Goal: Task Accomplishment & Management: Manage account settings

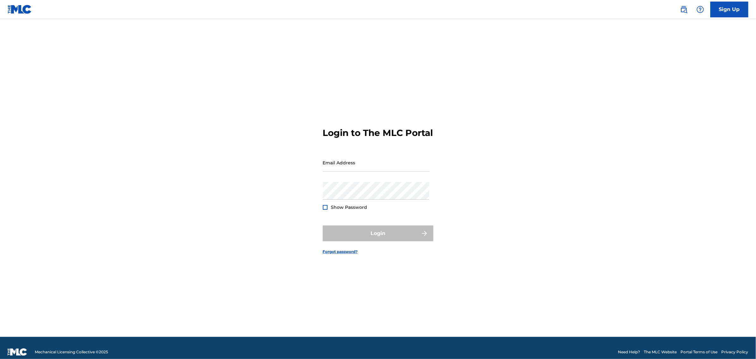
drag, startPoint x: 278, startPoint y: 196, endPoint x: 287, endPoint y: 187, distance: 13.0
click at [278, 196] on div "Login to The MLC Portal Email Address Password Show Password Login Forgot passw…" at bounding box center [378, 186] width 442 height 303
click at [337, 169] on input "Email Address" at bounding box center [376, 163] width 107 height 18
click at [346, 170] on input "Email Address" at bounding box center [376, 163] width 107 height 18
type input "[PERSON_NAME][EMAIL_ADDRESS][PERSON_NAME][DOMAIN_NAME]"
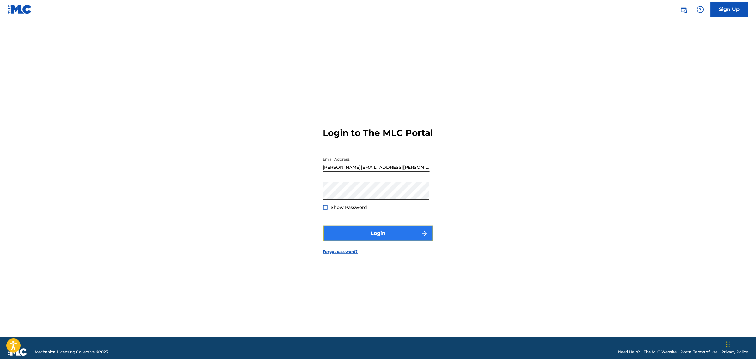
click at [368, 238] on button "Login" at bounding box center [378, 234] width 111 height 16
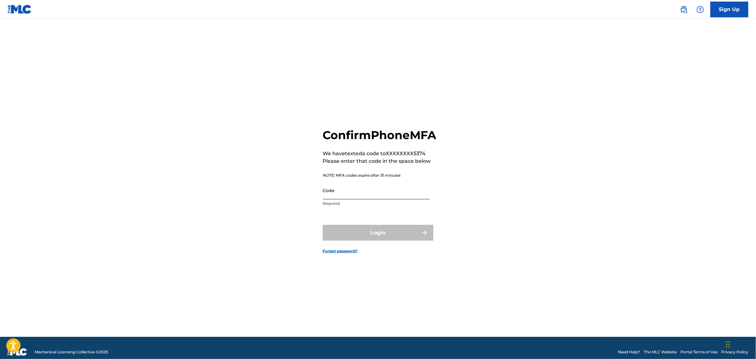
click at [335, 199] on input "Code" at bounding box center [376, 191] width 107 height 18
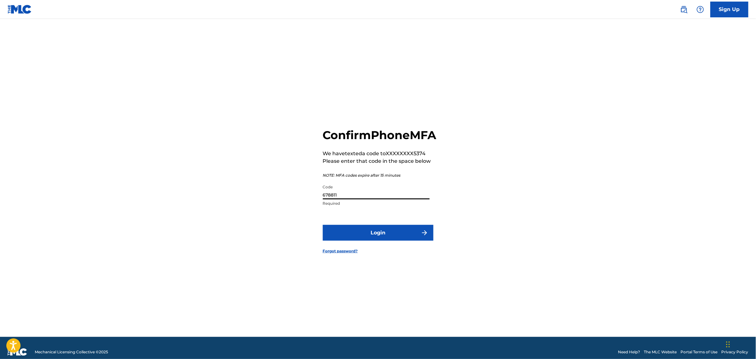
type input "678811"
click at [323, 225] on button "Login" at bounding box center [378, 233] width 111 height 16
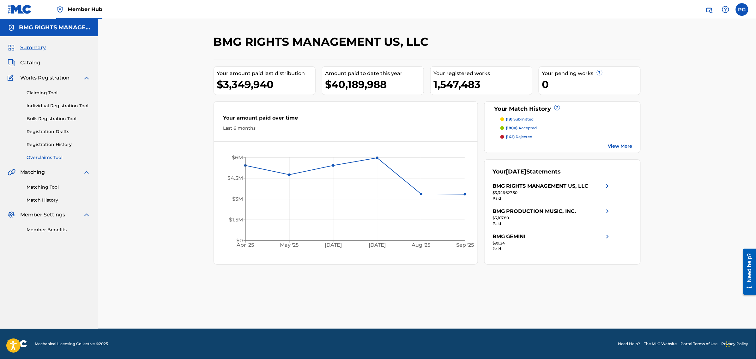
click at [40, 155] on link "Overclaims Tool" at bounding box center [59, 157] width 64 height 7
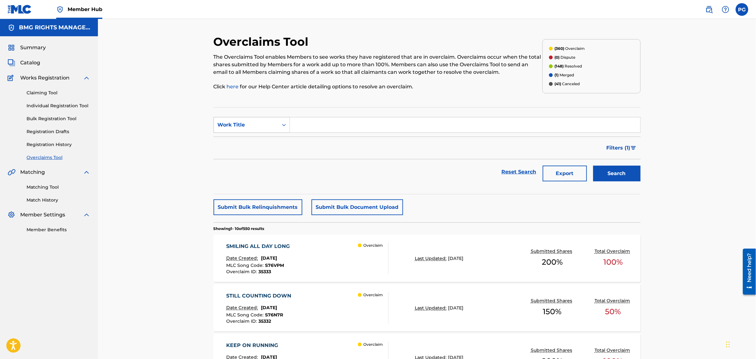
click at [272, 128] on div "Work Title" at bounding box center [246, 125] width 57 height 8
click at [319, 131] on input "Search Form" at bounding box center [465, 124] width 350 height 15
type input "choi"
click at [593, 166] on button "Search" at bounding box center [616, 174] width 47 height 16
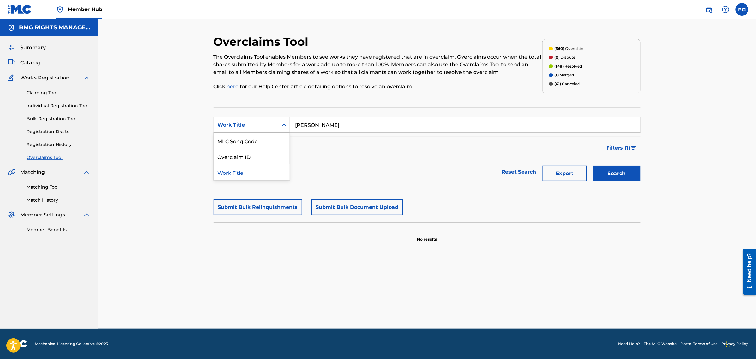
click at [274, 125] on div "Work Title" at bounding box center [246, 125] width 57 height 8
click at [332, 121] on input "choi" at bounding box center [465, 124] width 350 height 15
click at [333, 122] on input "choi" at bounding box center [465, 124] width 350 height 15
click at [267, 124] on div "Work Title" at bounding box center [246, 125] width 57 height 8
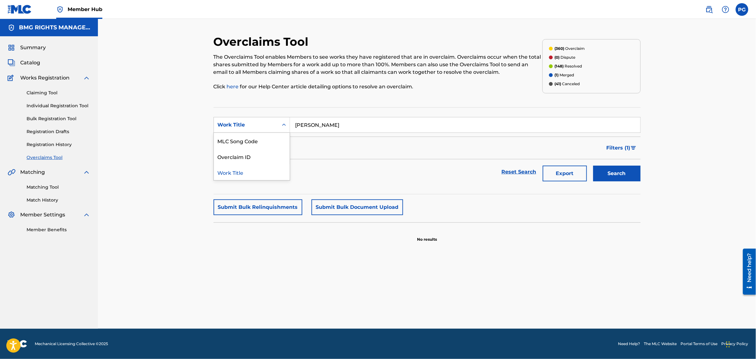
click at [248, 178] on div "Work Title" at bounding box center [252, 173] width 76 height 16
click at [261, 124] on div "Work Title" at bounding box center [246, 125] width 57 height 8
click at [254, 124] on div "Work Title" at bounding box center [246, 125] width 57 height 8
click at [242, 141] on div "MLC Song Code" at bounding box center [252, 141] width 76 height 16
drag, startPoint x: 340, startPoint y: 134, endPoint x: 344, endPoint y: 130, distance: 5.8
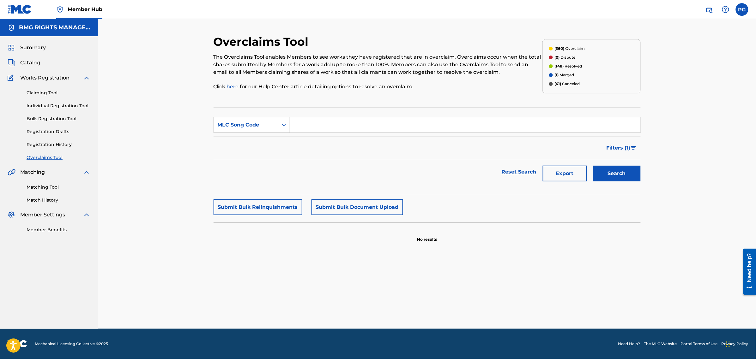
click at [345, 131] on input "Search Form" at bounding box center [465, 124] width 350 height 15
drag, startPoint x: 284, startPoint y: 126, endPoint x: 270, endPoint y: 141, distance: 20.1
click at [284, 126] on icon "Search Form" at bounding box center [284, 125] width 6 height 6
click at [266, 157] on div "Overclaim ID" at bounding box center [252, 157] width 76 height 16
click at [292, 129] on input "Search Form" at bounding box center [465, 124] width 350 height 15
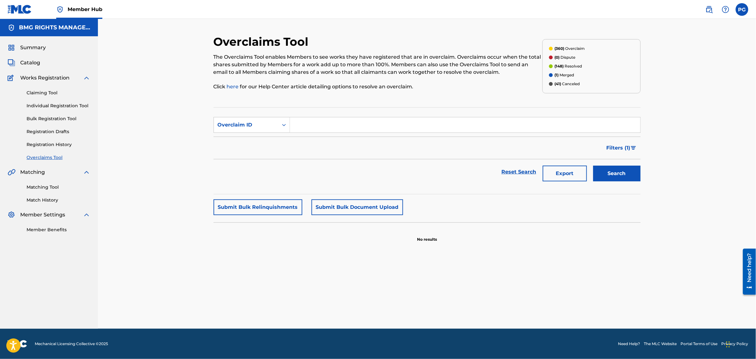
paste input "20522"
type input "20522"
click at [593, 166] on button "Search" at bounding box center [616, 174] width 47 height 16
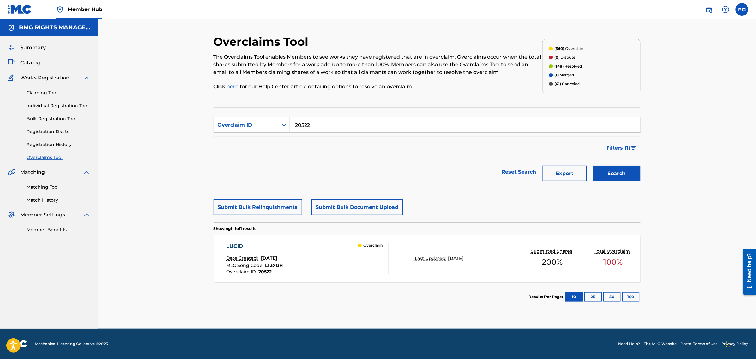
click at [329, 243] on div "LUCID Date Created: March 28, 2025 MLC Song Code : LT3XGH Overclaim ID : 20522 …" at bounding box center [307, 259] width 162 height 32
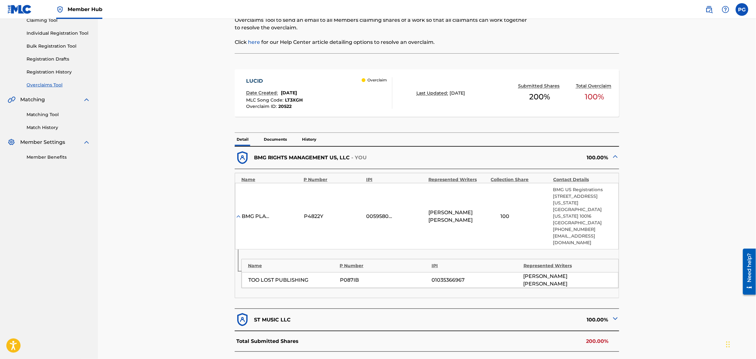
scroll to position [79, 0]
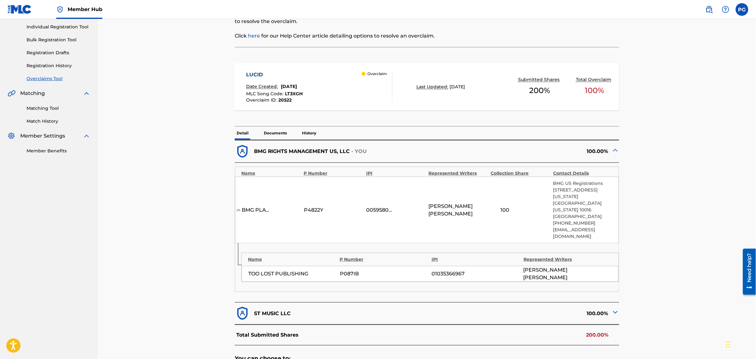
click at [269, 140] on p "Documents" at bounding box center [275, 133] width 27 height 13
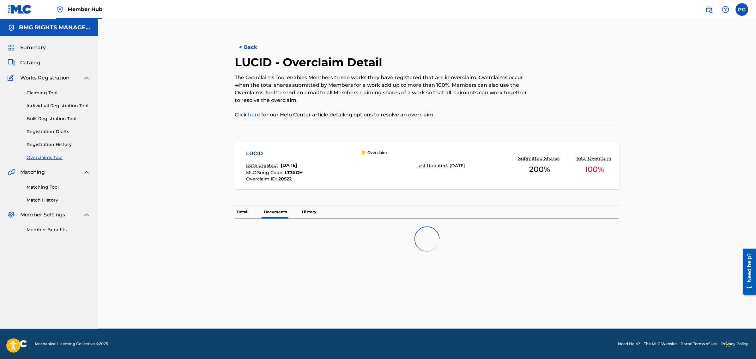
click at [272, 134] on div "LUCID Date Created: March 28, 2025 MLC Song Code : LT3XGH Overclaim ID : 20522 …" at bounding box center [427, 169] width 384 height 73
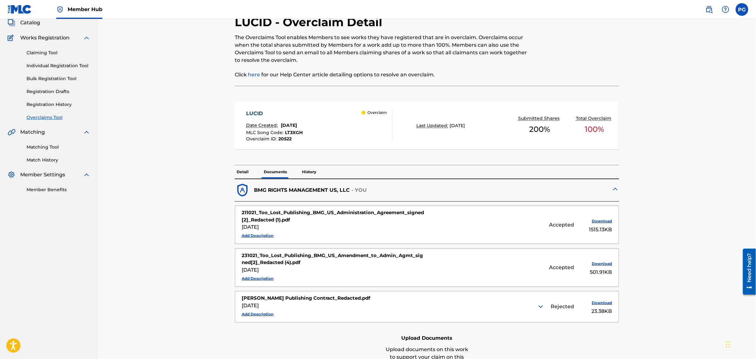
scroll to position [79, 0]
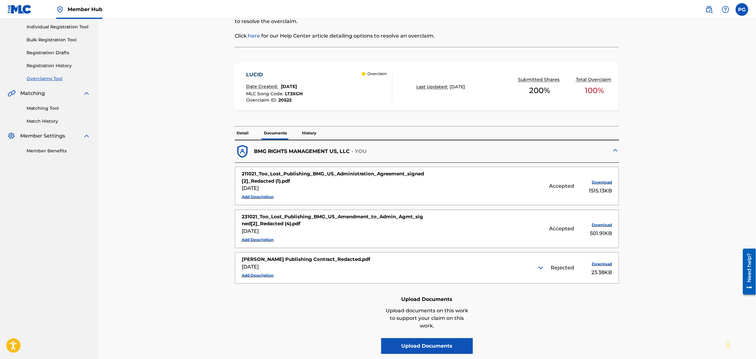
click at [541, 271] on img at bounding box center [541, 268] width 8 height 8
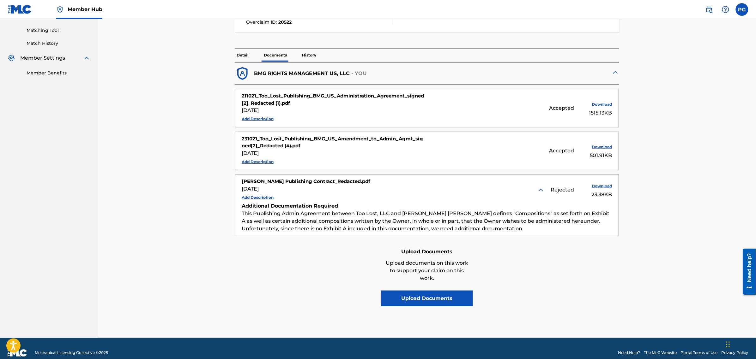
scroll to position [158, 0]
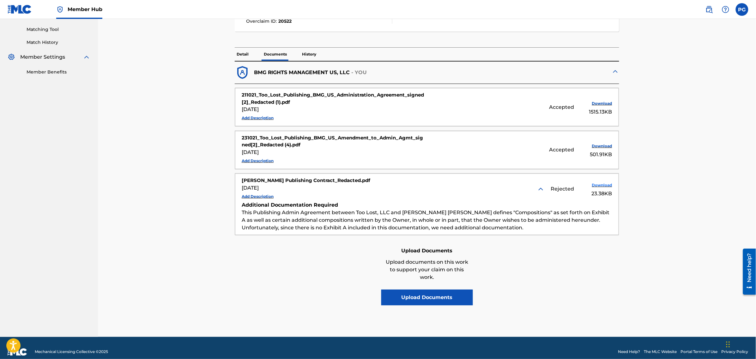
click at [606, 185] on button "Download" at bounding box center [596, 185] width 32 height 9
click at [413, 300] on button "Upload Documents" at bounding box center [427, 298] width 92 height 16
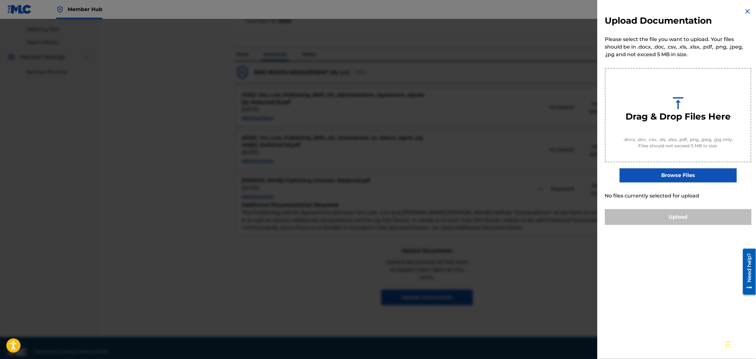
click at [655, 174] on label "Browse Files" at bounding box center [677, 175] width 117 height 15
click at [0, 0] on input "Browse Files" at bounding box center [0, 0] width 0 height 0
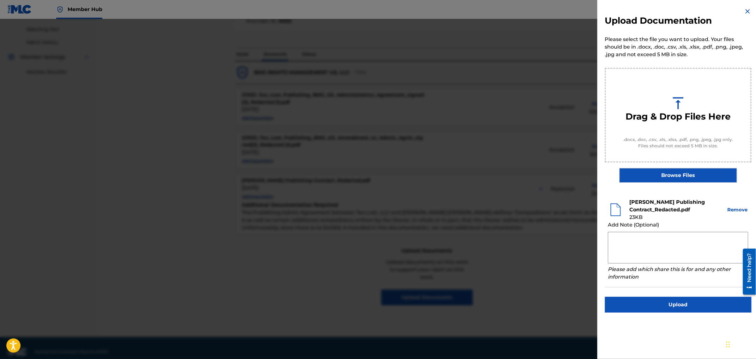
click at [677, 174] on label "Browse Files" at bounding box center [677, 175] width 117 height 15
click at [0, 0] on input "Browse Files" at bounding box center [0, 0] width 0 height 0
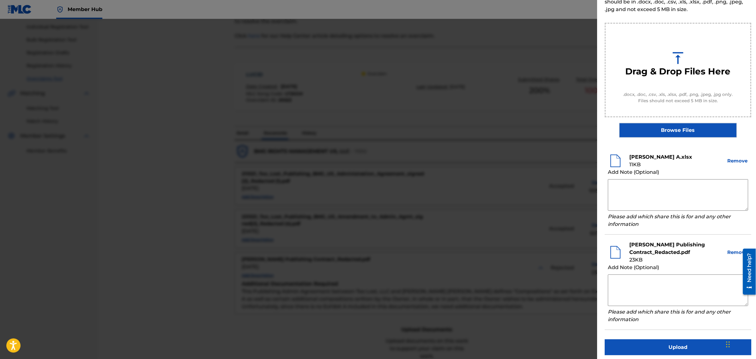
scroll to position [48, 0]
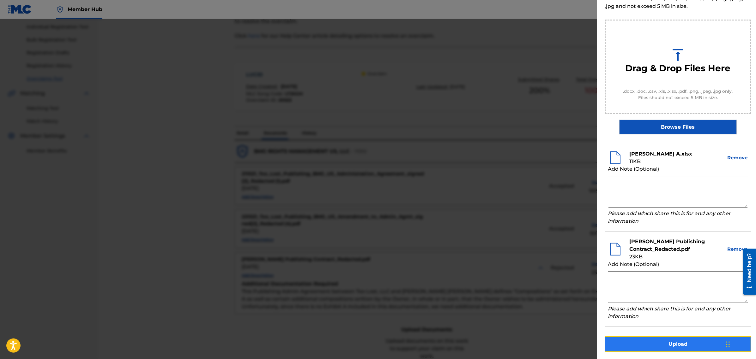
click at [694, 340] on button "Upload" at bounding box center [678, 345] width 147 height 16
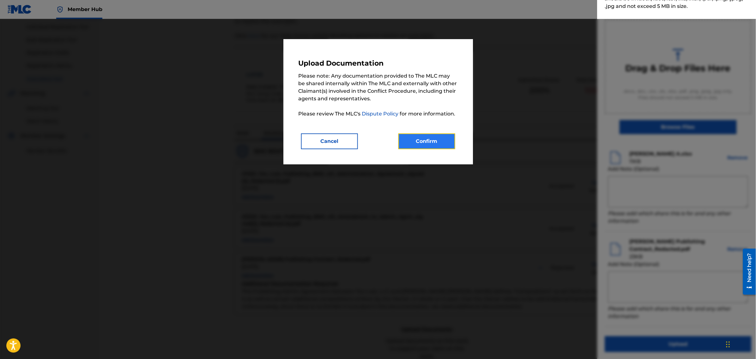
click at [431, 146] on button "Confirm" at bounding box center [426, 142] width 57 height 16
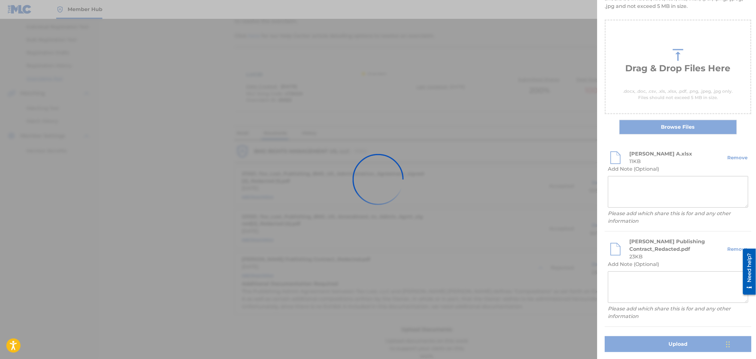
scroll to position [0, 0]
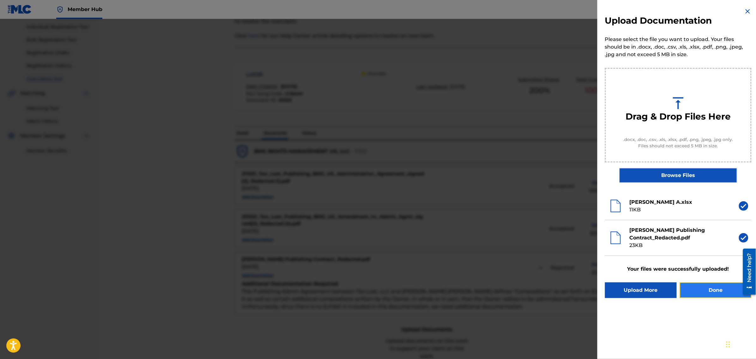
click at [714, 294] on button "Done" at bounding box center [716, 291] width 72 height 16
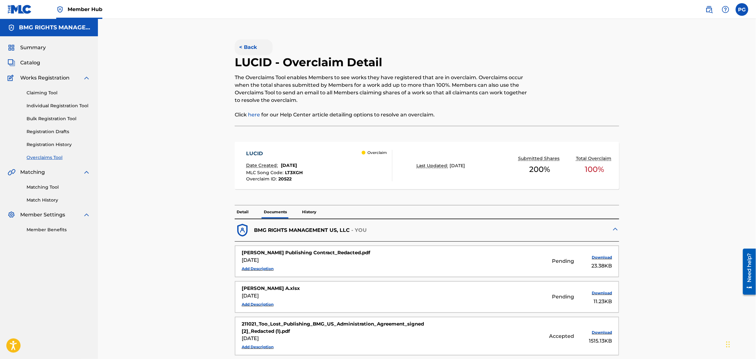
click at [248, 44] on button "< Back" at bounding box center [254, 47] width 38 height 16
click at [249, 51] on button "< Back" at bounding box center [254, 47] width 38 height 16
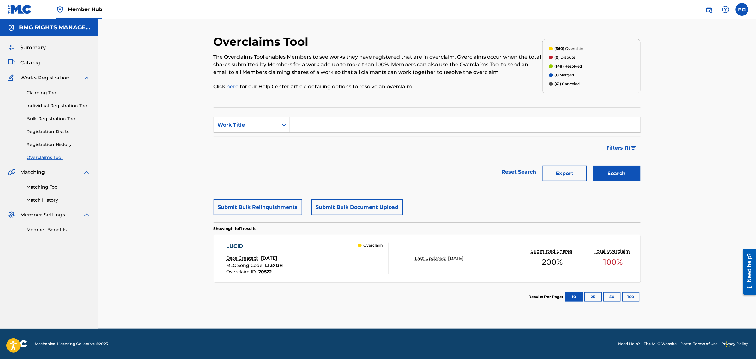
click at [257, 134] on form "SearchWithCriteria05d716de-a818-4347-a97f-bba2c19eae6d Work Title Filter Status…" at bounding box center [427, 151] width 427 height 68
click at [260, 123] on div "Work Title" at bounding box center [246, 125] width 57 height 8
click at [260, 154] on div "Overclaim ID" at bounding box center [252, 157] width 76 height 16
click at [314, 123] on input "Search Form" at bounding box center [465, 124] width 350 height 15
type input "20505"
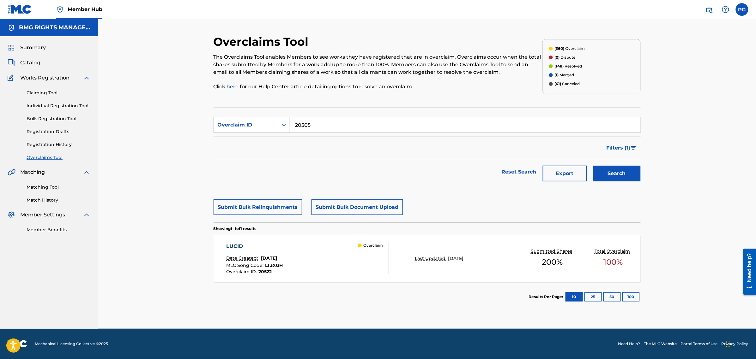
click at [593, 166] on button "Search" at bounding box center [616, 174] width 47 height 16
click at [337, 253] on div "BALLGAME KND Date Created: March 28, 2025 MLC Song Code : BD8D8R Overclaim ID :…" at bounding box center [307, 259] width 162 height 32
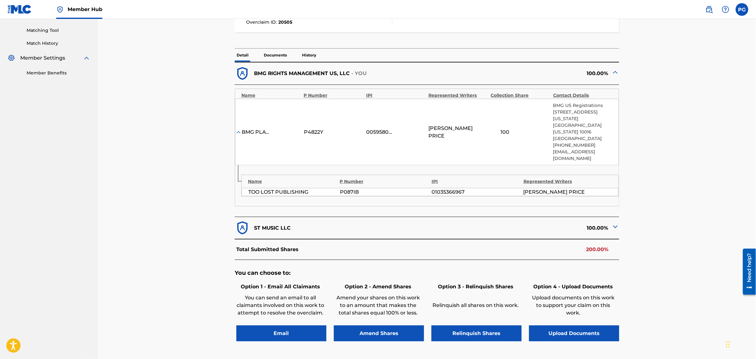
scroll to position [158, 0]
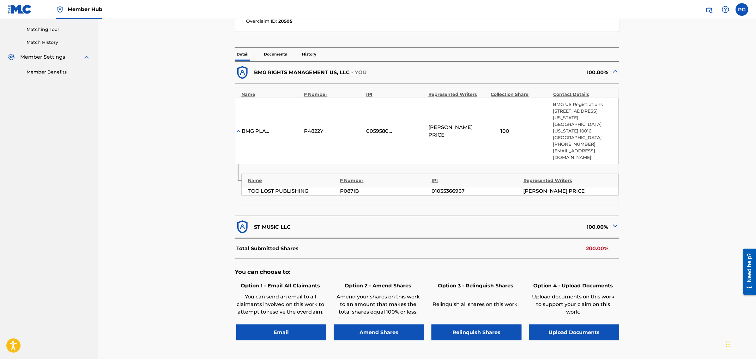
click at [282, 55] on p "Documents" at bounding box center [275, 54] width 27 height 13
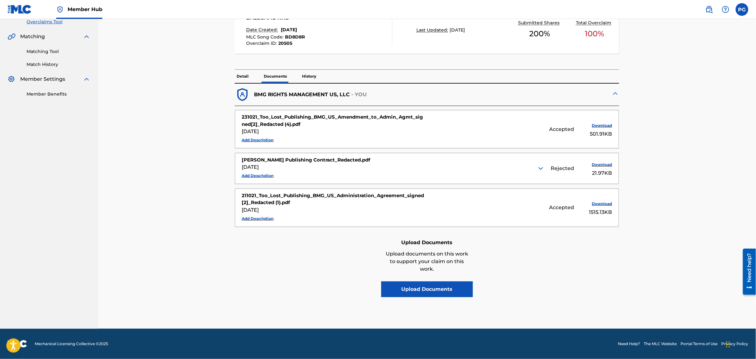
scroll to position [137, 0]
click at [435, 290] on button "Upload Documents" at bounding box center [427, 290] width 92 height 16
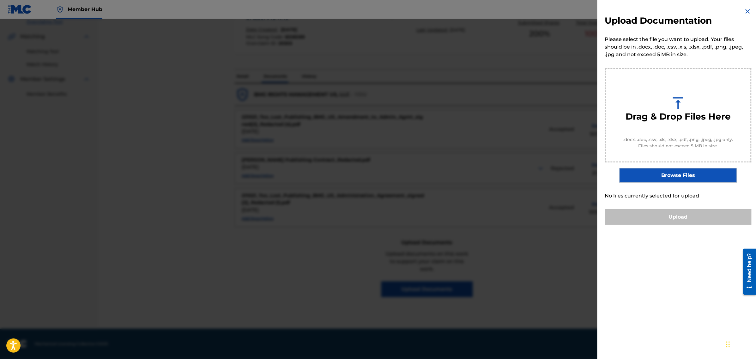
click at [671, 173] on label "Browse Files" at bounding box center [677, 175] width 117 height 15
click at [0, 0] on input "Browse Files" at bounding box center [0, 0] width 0 height 0
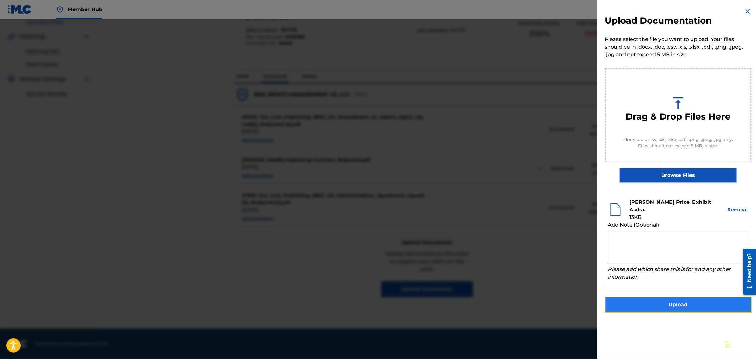
click at [675, 300] on button "Upload" at bounding box center [678, 305] width 147 height 16
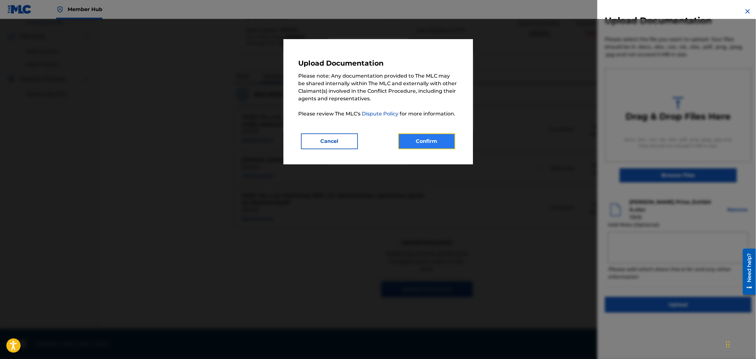
click at [422, 136] on button "Confirm" at bounding box center [426, 142] width 57 height 16
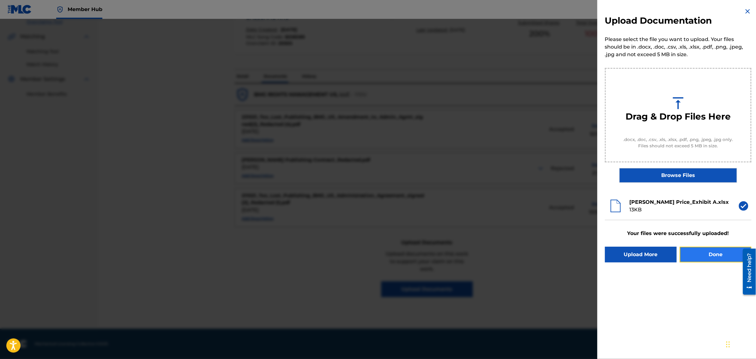
click at [707, 247] on button "Done" at bounding box center [716, 255] width 72 height 16
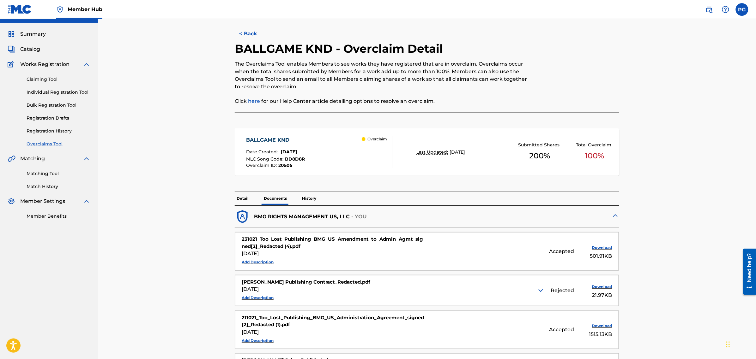
scroll to position [0, 0]
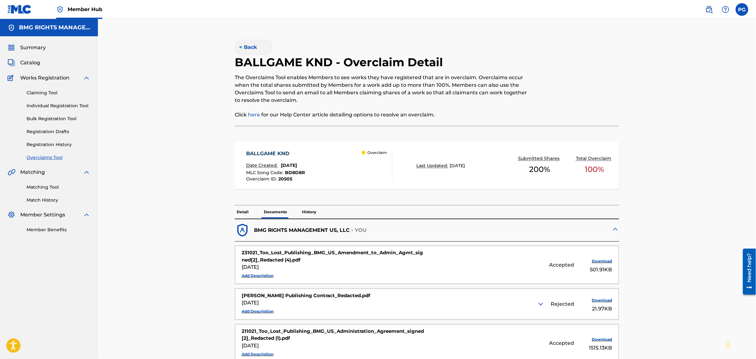
click at [254, 46] on button "< Back" at bounding box center [254, 47] width 38 height 16
click at [261, 46] on button "< Back" at bounding box center [254, 47] width 38 height 16
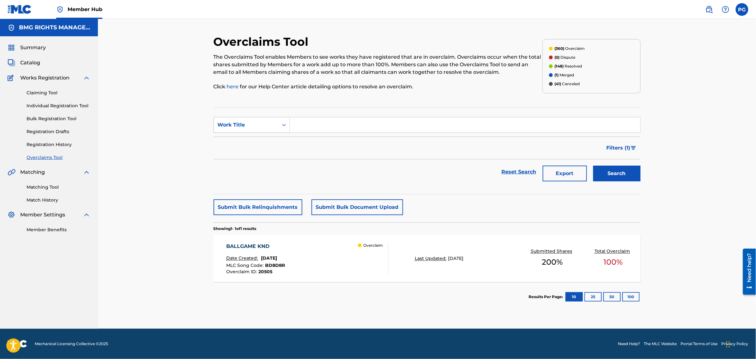
click at [274, 119] on div "Work Title" at bounding box center [246, 125] width 64 height 12
click at [268, 155] on div "Overclaim ID" at bounding box center [252, 157] width 76 height 16
drag, startPoint x: 301, startPoint y: 130, endPoint x: 305, endPoint y: 127, distance: 4.9
click at [305, 127] on input "Search Form" at bounding box center [465, 124] width 350 height 15
paste input "20509"
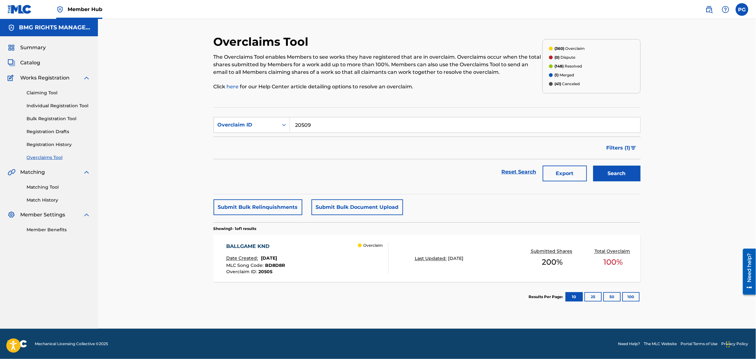
type input "20509"
click at [593, 166] on button "Search" at bounding box center [616, 174] width 47 height 16
click at [292, 240] on div "BALLGAME HARD Date Created: March 28, 2025 MLC Song Code : BD8EEW Overclaim ID …" at bounding box center [427, 258] width 427 height 47
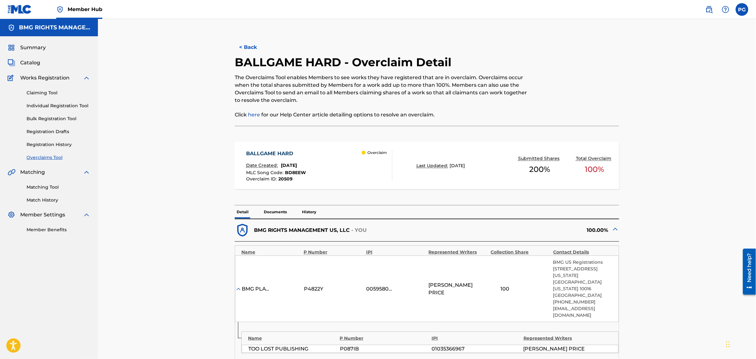
click at [276, 213] on p "Documents" at bounding box center [275, 212] width 27 height 13
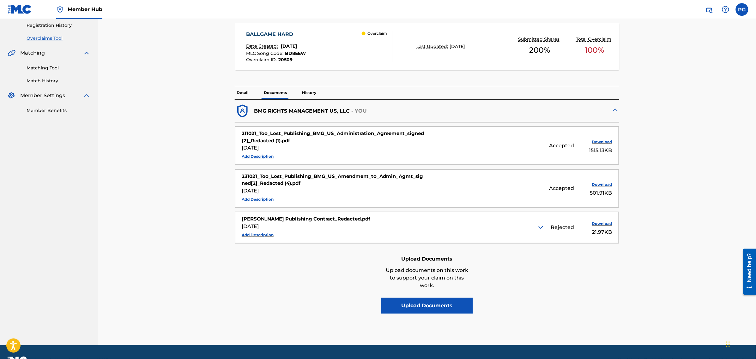
scroll to position [137, 0]
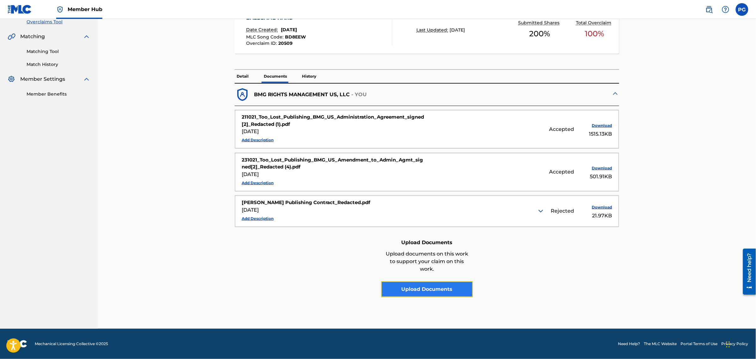
click at [435, 287] on button "Upload Documents" at bounding box center [427, 290] width 92 height 16
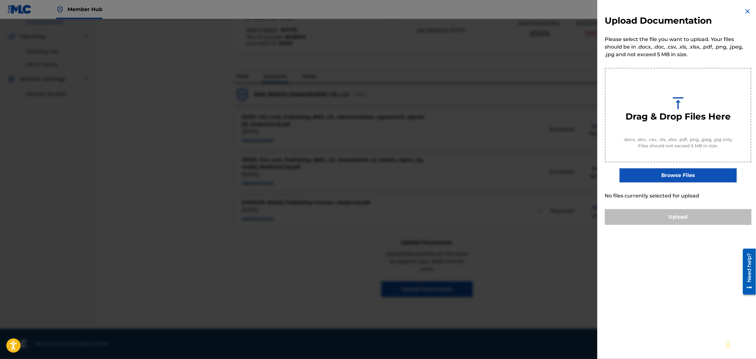
click at [673, 169] on label "Browse Files" at bounding box center [677, 175] width 117 height 15
click at [0, 0] on input "Browse Files" at bounding box center [0, 0] width 0 height 0
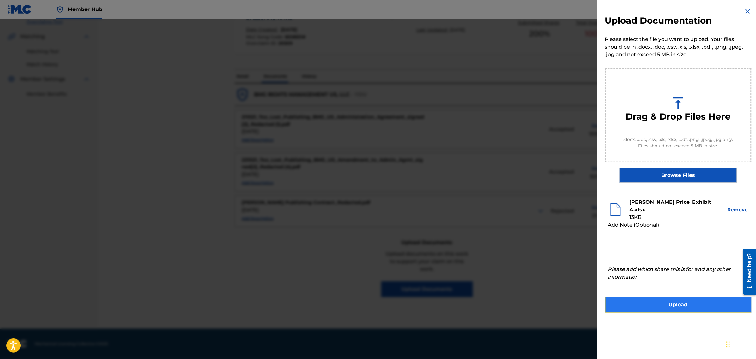
click at [659, 300] on button "Upload" at bounding box center [678, 305] width 147 height 16
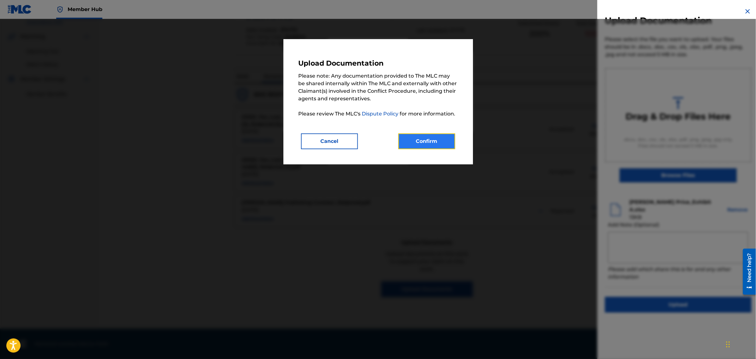
click at [437, 143] on button "Confirm" at bounding box center [426, 142] width 57 height 16
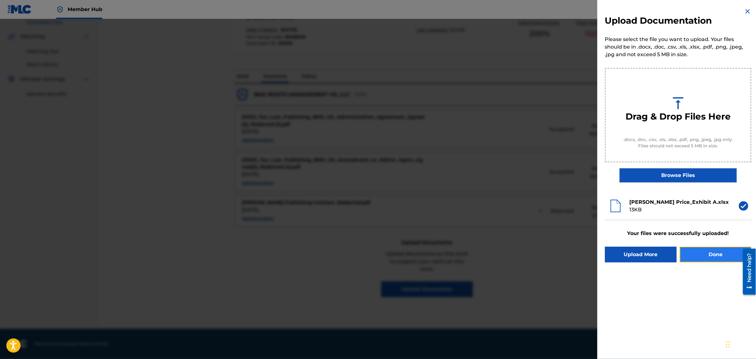
click at [720, 254] on button "Done" at bounding box center [716, 255] width 72 height 16
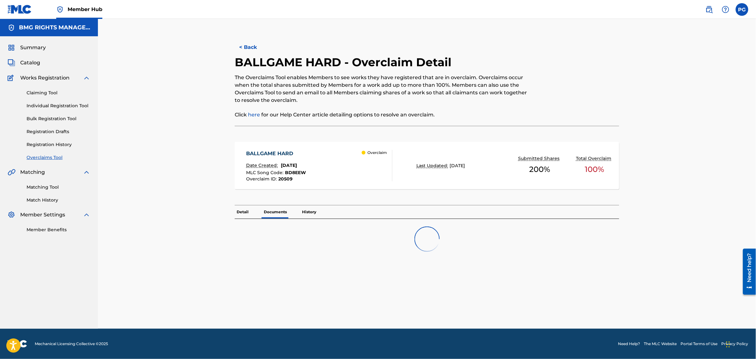
scroll to position [0, 0]
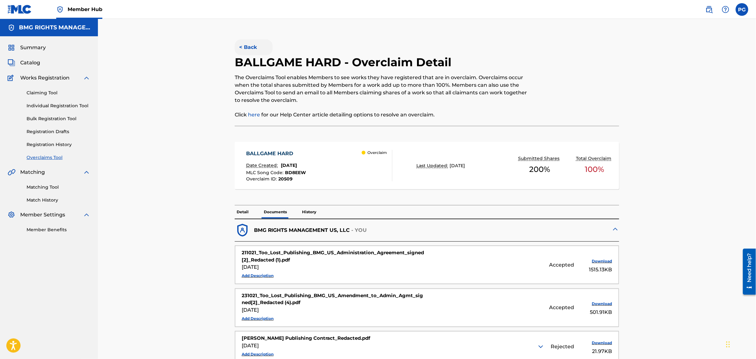
click at [244, 53] on button "< Back" at bounding box center [254, 47] width 38 height 16
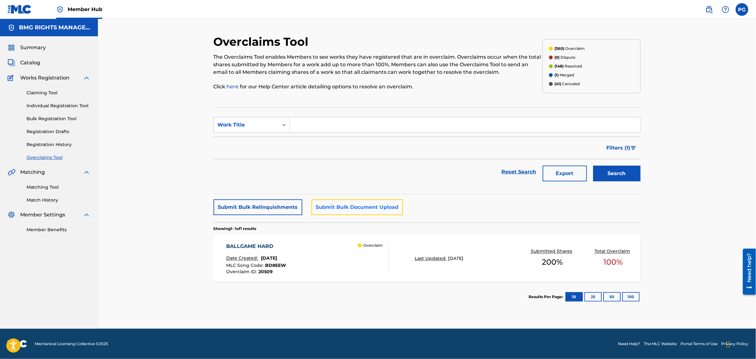
click at [349, 206] on button "Submit Bulk Document Upload" at bounding box center [357, 208] width 92 height 16
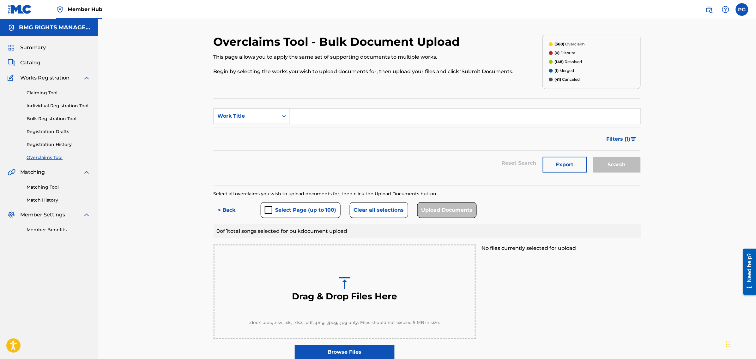
click at [51, 157] on link "Overclaims Tool" at bounding box center [59, 157] width 64 height 7
click at [51, 151] on div "Claiming Tool Individual Registration Tool Bulk Registration Tool Registration …" at bounding box center [49, 121] width 83 height 79
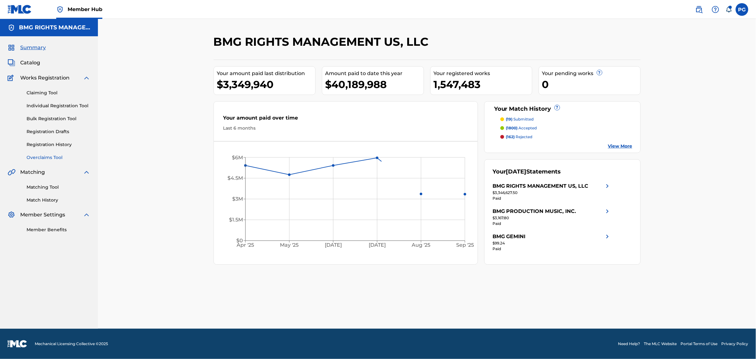
click at [49, 159] on link "Overclaims Tool" at bounding box center [59, 157] width 64 height 7
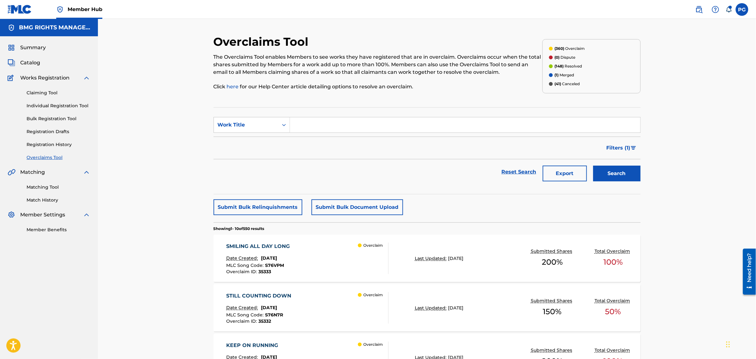
click at [356, 209] on button "Submit Bulk Document Upload" at bounding box center [357, 208] width 92 height 16
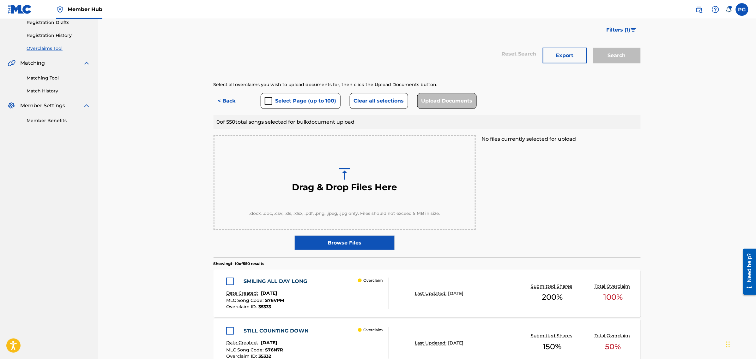
scroll to position [79, 0]
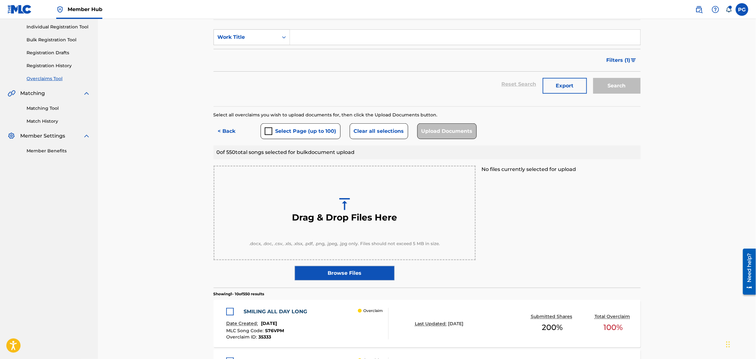
click at [348, 276] on label "Browse Files" at bounding box center [345, 273] width 100 height 15
click at [0, 0] on input "Browse Files" at bounding box center [0, 0] width 0 height 0
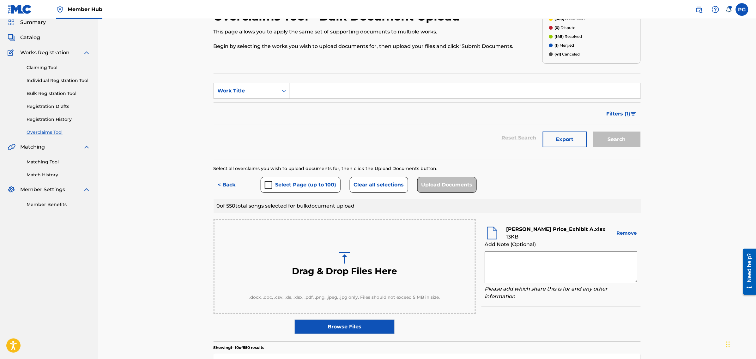
scroll to position [0, 0]
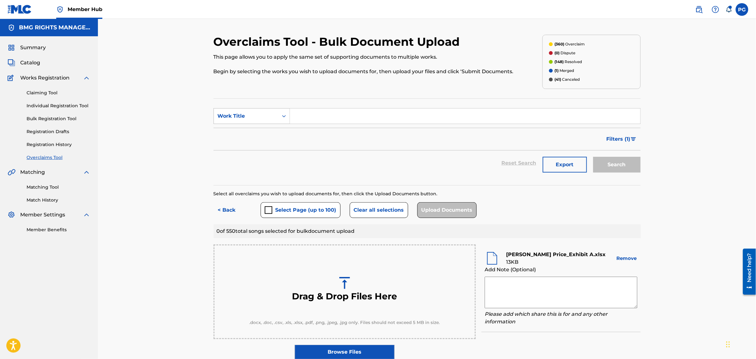
click at [266, 119] on div "Work Title" at bounding box center [246, 116] width 57 height 8
click at [262, 144] on div "Overclaim ID" at bounding box center [252, 148] width 76 height 16
click at [315, 116] on input "Search Form" at bounding box center [465, 116] width 350 height 15
paste input "20504"
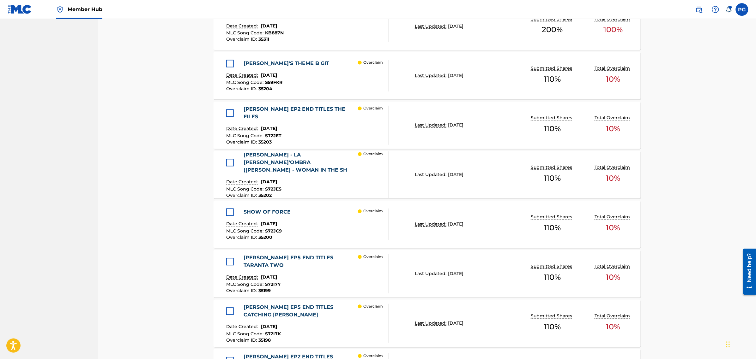
scroll to position [577, 0]
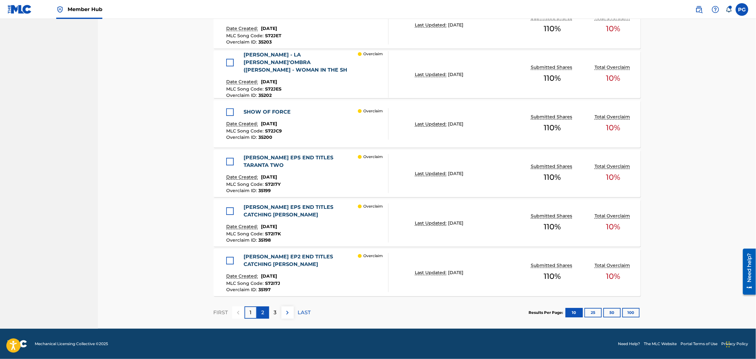
click at [257, 312] on div "2" at bounding box center [263, 313] width 12 height 12
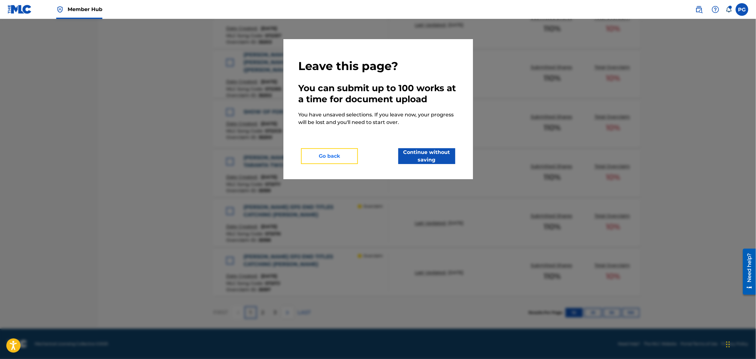
click at [338, 158] on button "Go back" at bounding box center [329, 156] width 57 height 16
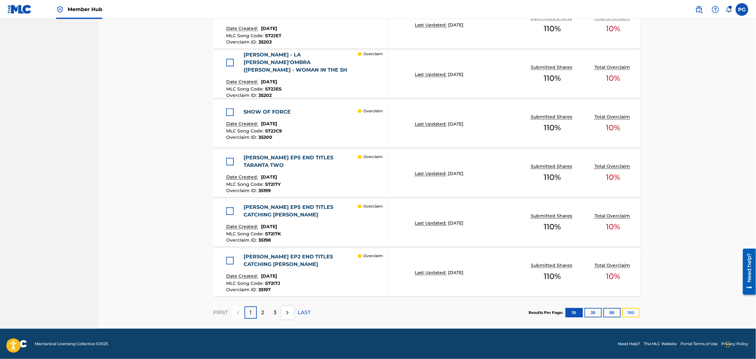
click at [626, 312] on button "100" at bounding box center [630, 312] width 17 height 9
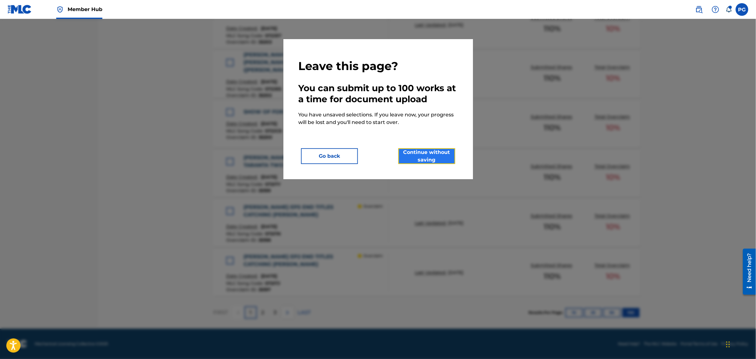
click at [422, 155] on button "Continue without saving" at bounding box center [426, 156] width 57 height 16
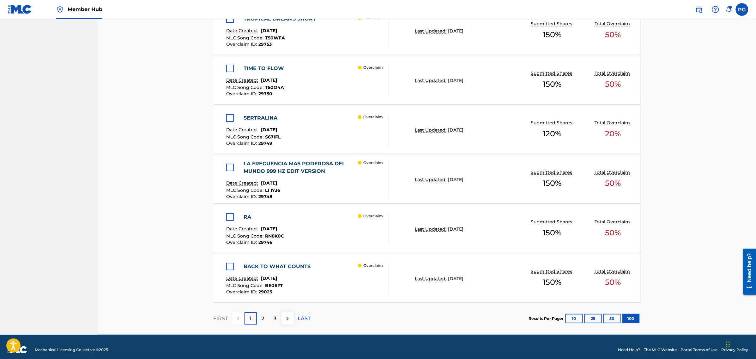
scroll to position [5039, 0]
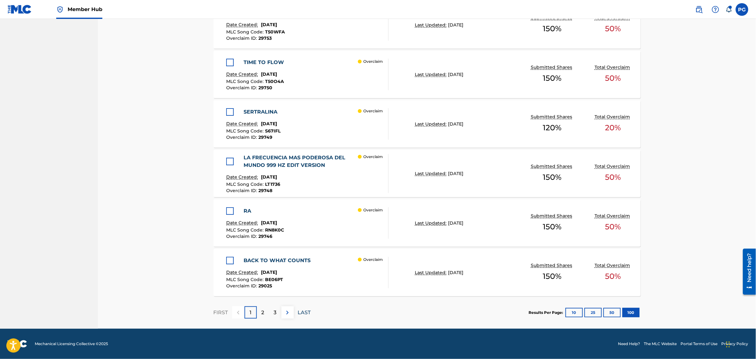
click at [305, 310] on p "LAST" at bounding box center [304, 313] width 13 height 8
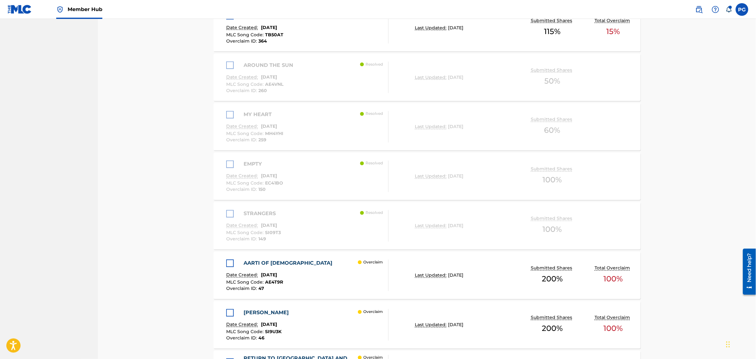
scroll to position [2560, 0]
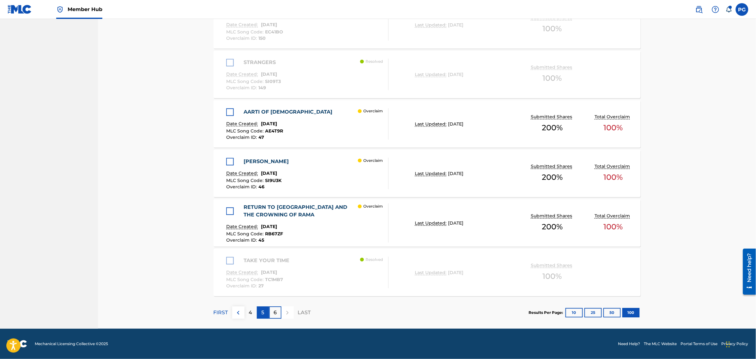
click at [262, 315] on p "5" at bounding box center [263, 313] width 3 height 8
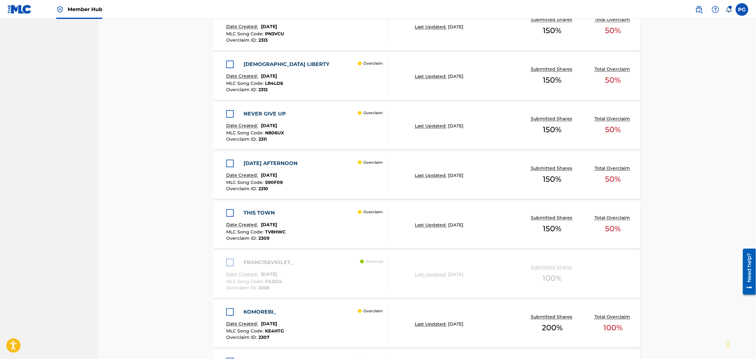
scroll to position [5039, 0]
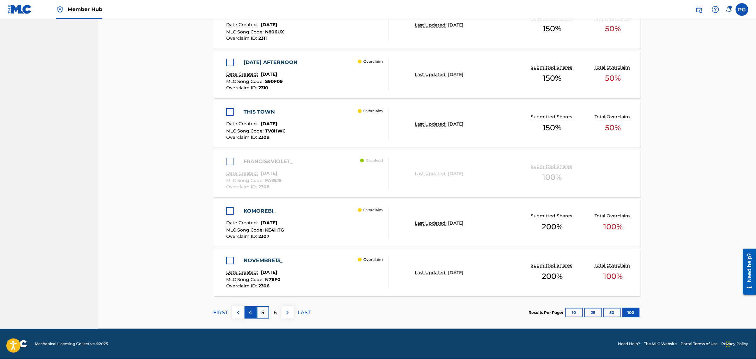
click at [255, 318] on div "4" at bounding box center [250, 313] width 12 height 12
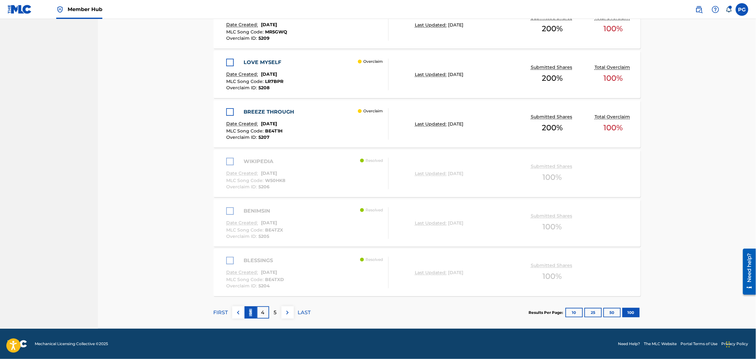
click at [250, 315] on p "3" at bounding box center [250, 313] width 3 height 8
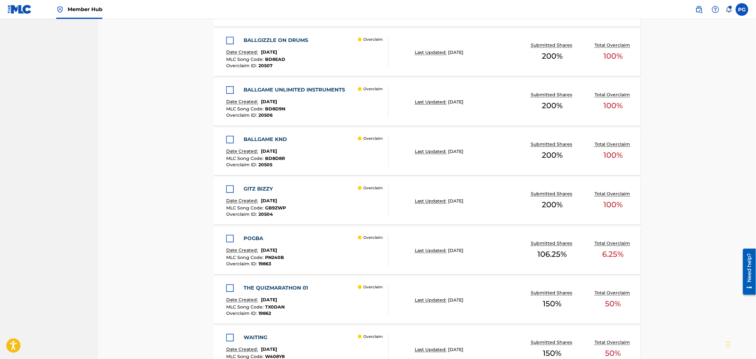
scroll to position [1604, 0]
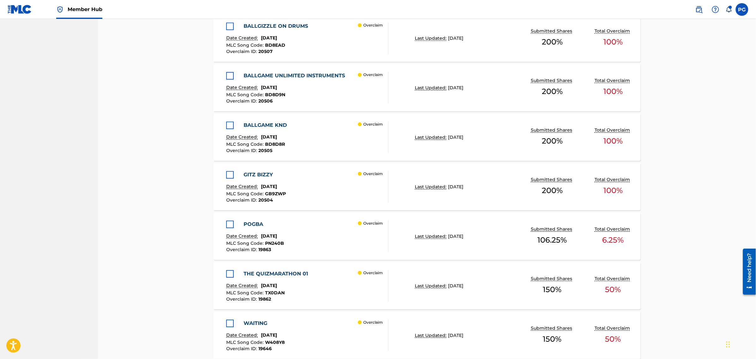
click at [231, 178] on div at bounding box center [230, 175] width 8 height 8
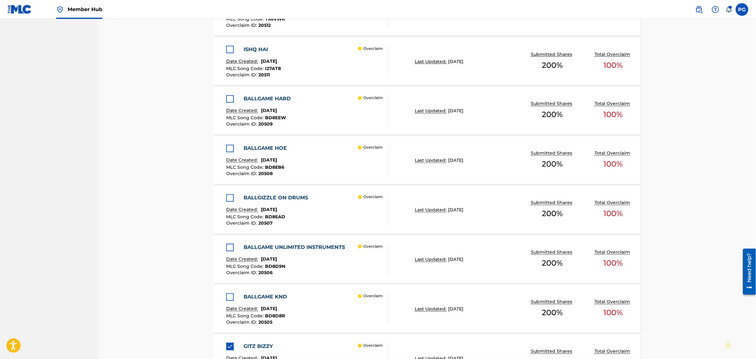
scroll to position [1446, 0]
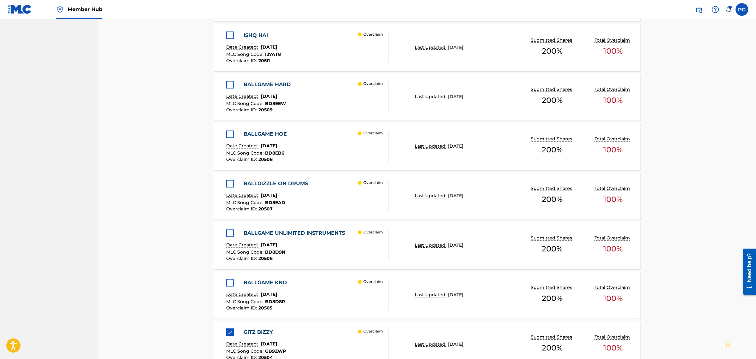
click at [227, 283] on div at bounding box center [230, 284] width 8 height 8
click at [231, 231] on div at bounding box center [230, 234] width 8 height 8
click at [228, 186] on div at bounding box center [230, 184] width 8 height 8
click at [227, 138] on div at bounding box center [230, 135] width 8 height 8
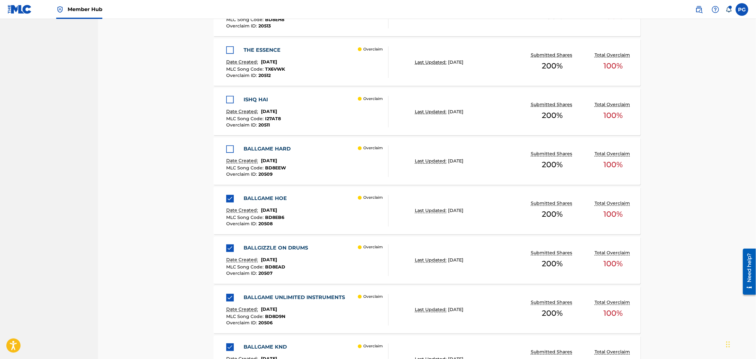
scroll to position [1368, 0]
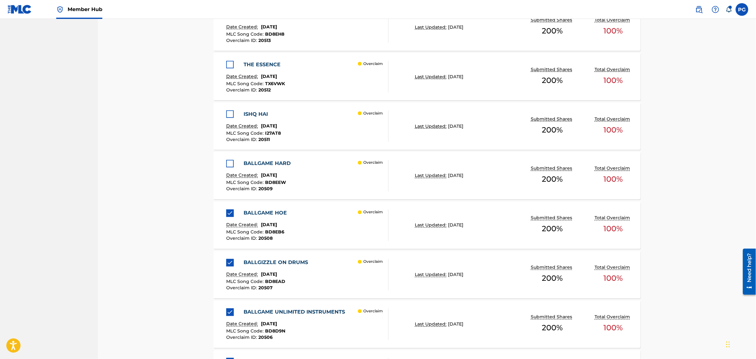
click at [229, 168] on div at bounding box center [230, 164] width 8 height 8
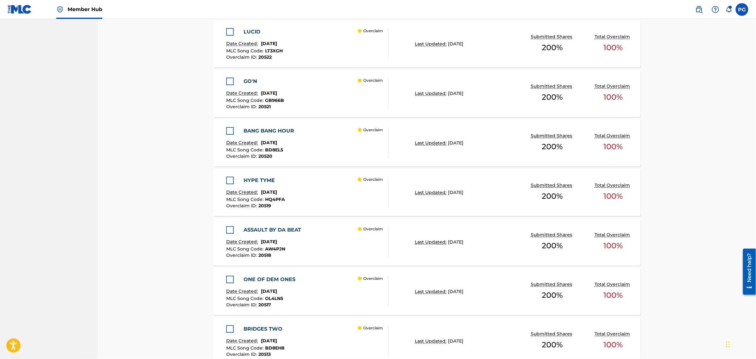
scroll to position [1052, 0]
click at [232, 134] on div at bounding box center [230, 133] width 8 height 8
click at [231, 284] on div at bounding box center [230, 282] width 8 height 8
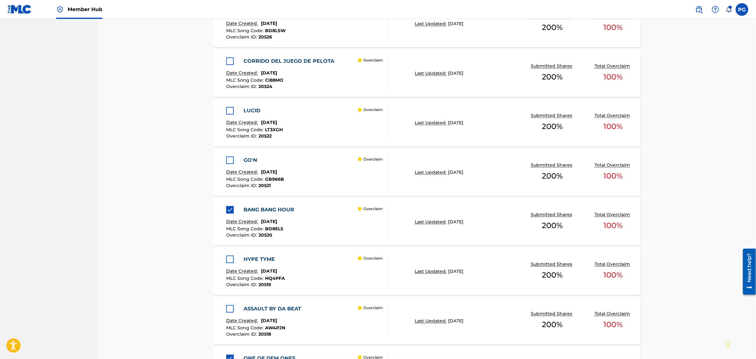
scroll to position [973, 0]
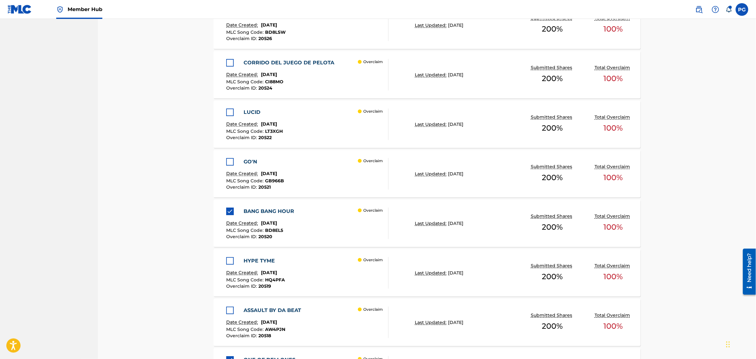
click at [227, 165] on div at bounding box center [230, 162] width 8 height 8
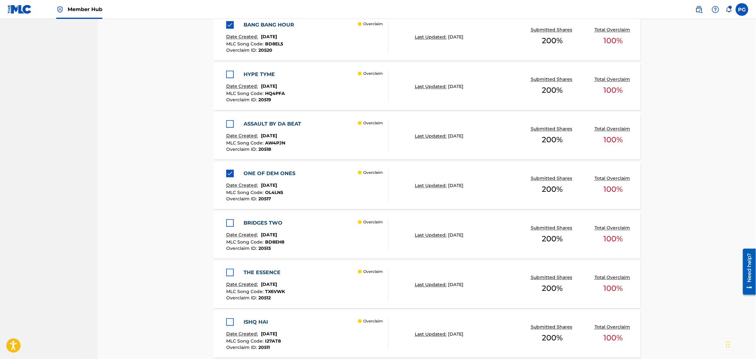
scroll to position [1170, 0]
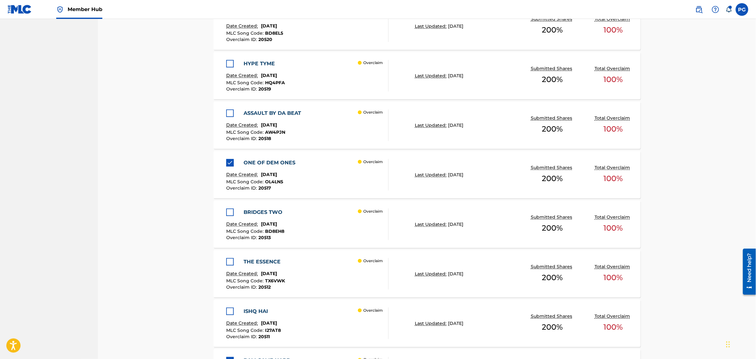
click at [229, 212] on div at bounding box center [230, 213] width 8 height 8
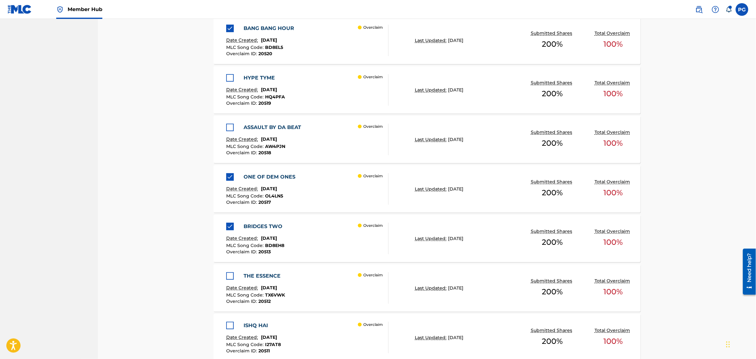
scroll to position [1131, 0]
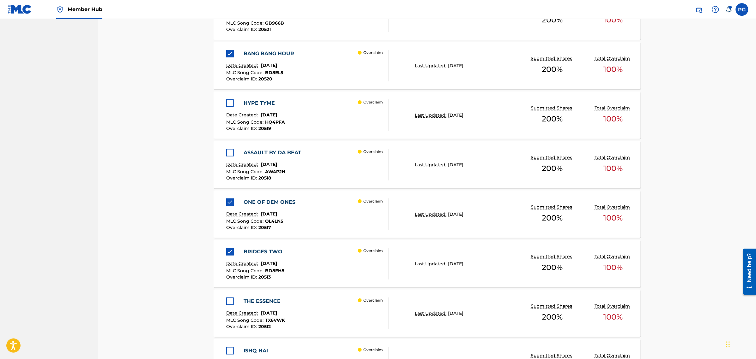
drag, startPoint x: 227, startPoint y: 103, endPoint x: 12, endPoint y: 126, distance: 216.9
click at [227, 103] on div at bounding box center [230, 103] width 8 height 8
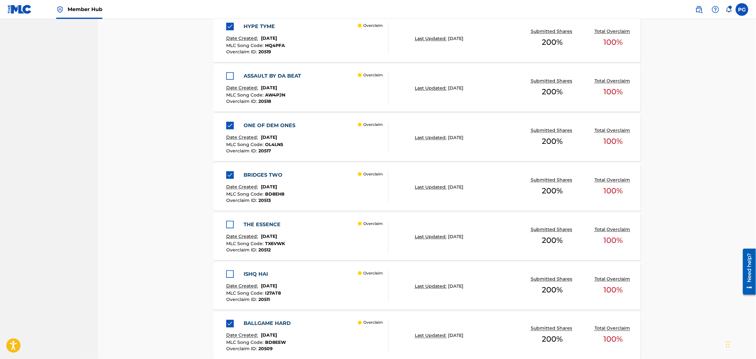
scroll to position [1210, 0]
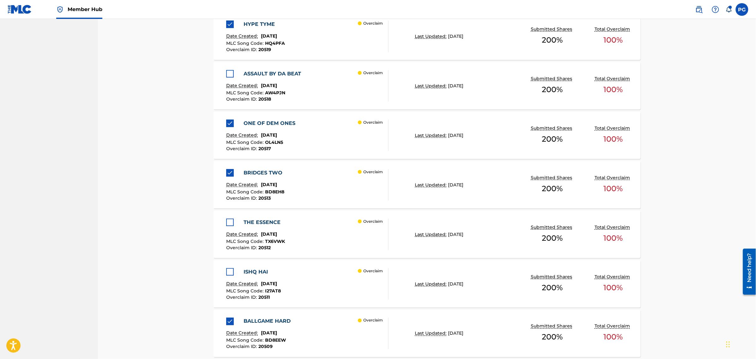
click at [229, 223] on div at bounding box center [230, 223] width 8 height 8
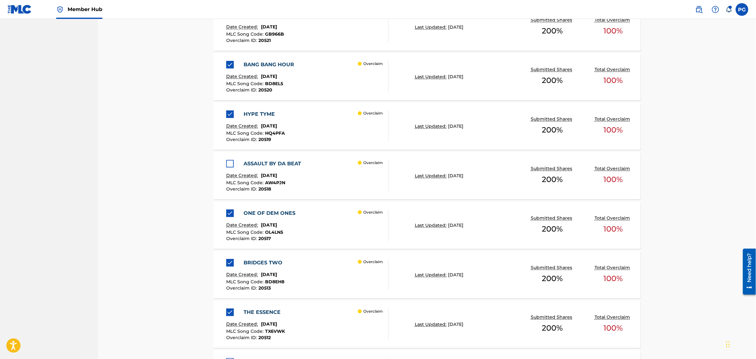
scroll to position [1170, 0]
click at [233, 111] on div at bounding box center [230, 114] width 8 height 8
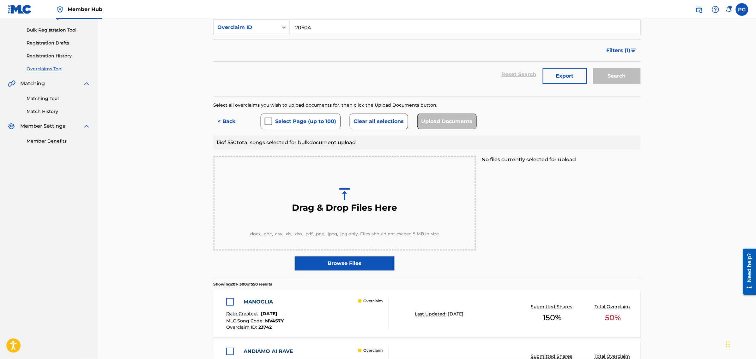
scroll to position [118, 0]
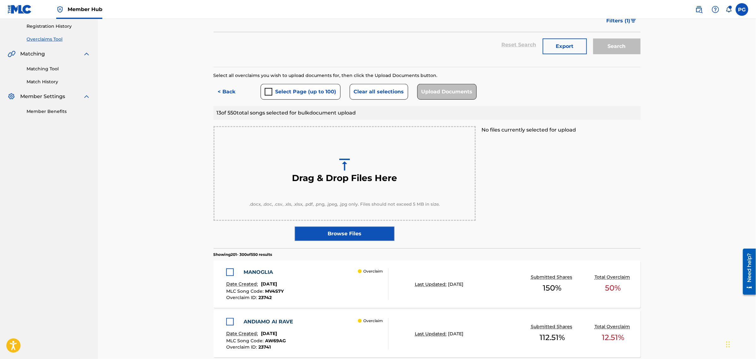
click at [370, 231] on label "Browse Files" at bounding box center [345, 234] width 100 height 15
click at [0, 0] on input "Browse Files" at bounding box center [0, 0] width 0 height 0
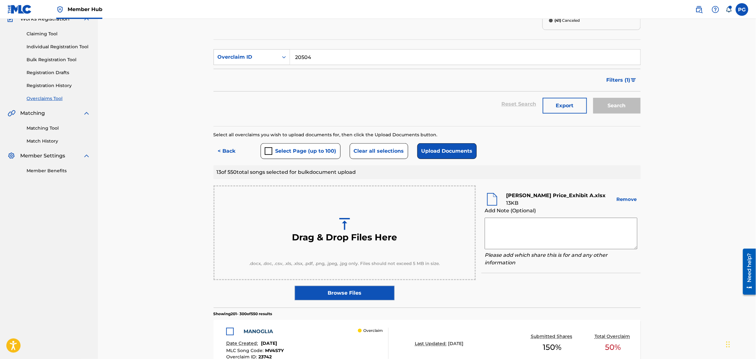
scroll to position [65, 0]
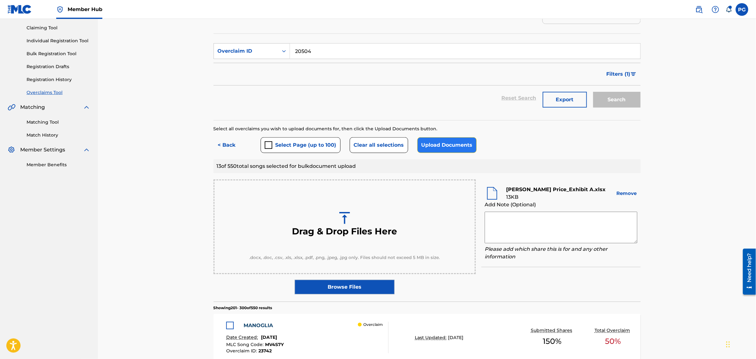
click at [438, 142] on button "Upload Documents" at bounding box center [446, 145] width 59 height 16
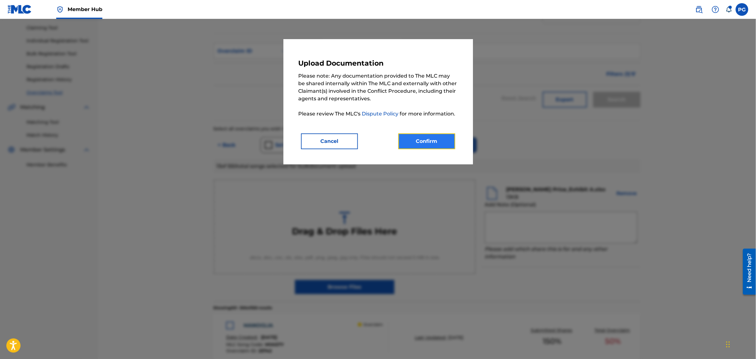
click at [424, 140] on button "Confirm" at bounding box center [426, 142] width 57 height 16
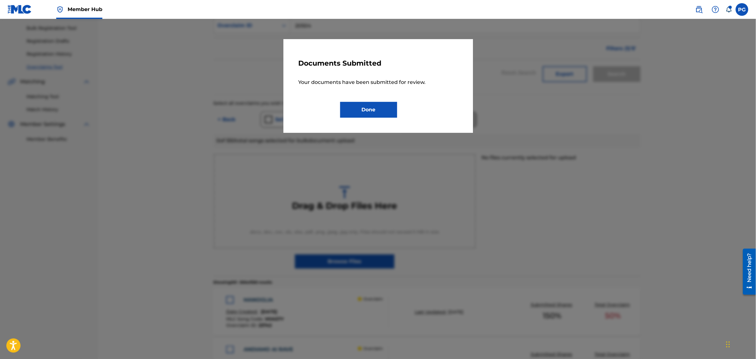
scroll to position [105, 0]
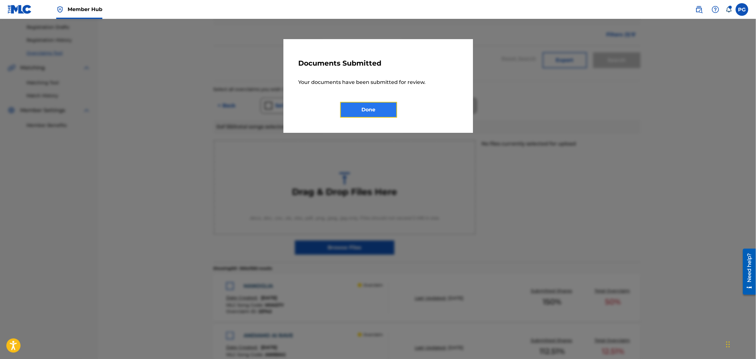
click at [377, 117] on button "Done" at bounding box center [368, 110] width 57 height 16
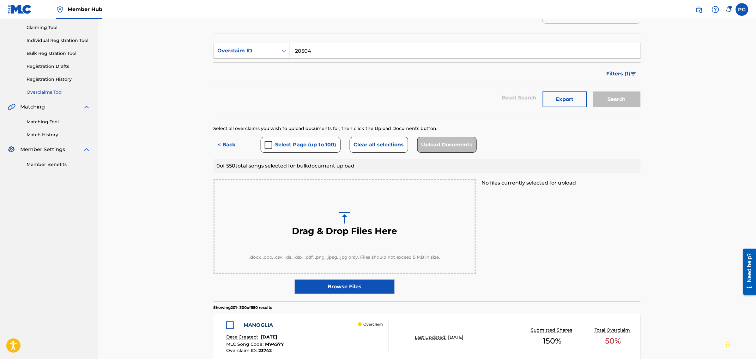
scroll to position [0, 0]
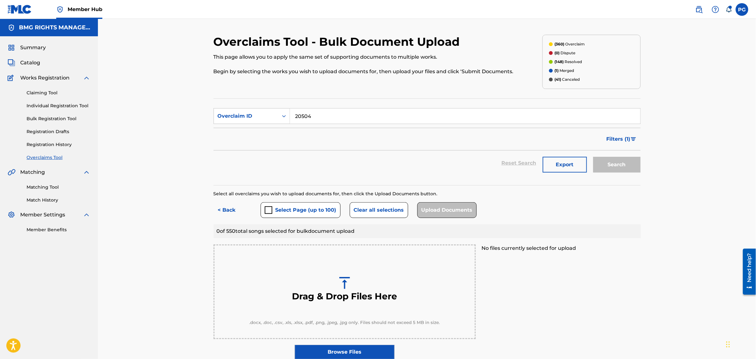
drag, startPoint x: 35, startPoint y: 160, endPoint x: 237, endPoint y: 105, distance: 209.9
click at [35, 160] on link "Overclaims Tool" at bounding box center [59, 157] width 64 height 7
click at [228, 210] on button "< Back" at bounding box center [233, 210] width 38 height 16
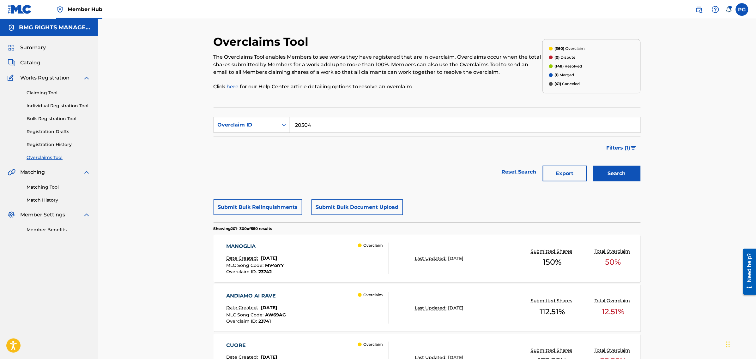
drag, startPoint x: 319, startPoint y: 127, endPoint x: 243, endPoint y: 135, distance: 76.2
click at [243, 135] on form "SearchWithCriteria3e74b40b-a335-4321-8987-92a14dee220b Overclaim ID 20504 Filte…" at bounding box center [427, 151] width 427 height 68
paste input "2"
type input "20524"
click at [609, 184] on div "Search" at bounding box center [615, 171] width 51 height 25
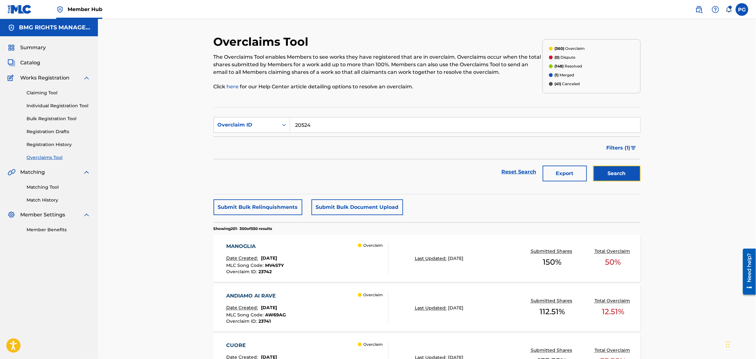
click at [609, 177] on button "Search" at bounding box center [616, 174] width 47 height 16
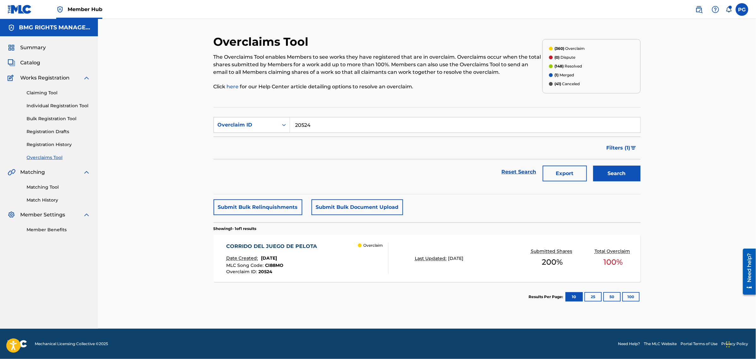
click at [333, 255] on div "CORRIDO DEL JUEGO DE PELOTA Date Created: [DATE] MLC Song Code : CI88MO Overcla…" at bounding box center [307, 259] width 162 height 32
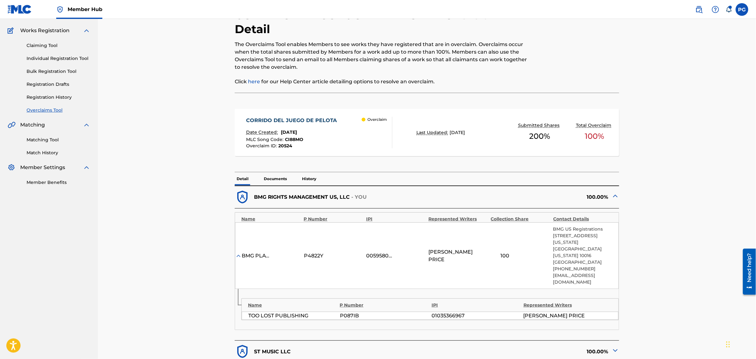
scroll to position [118, 0]
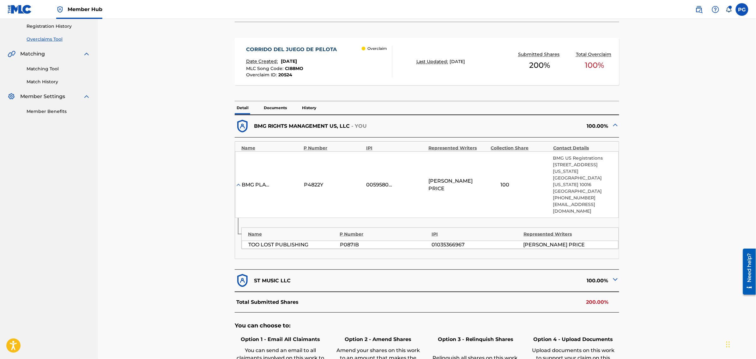
click at [281, 107] on p "Documents" at bounding box center [275, 107] width 27 height 13
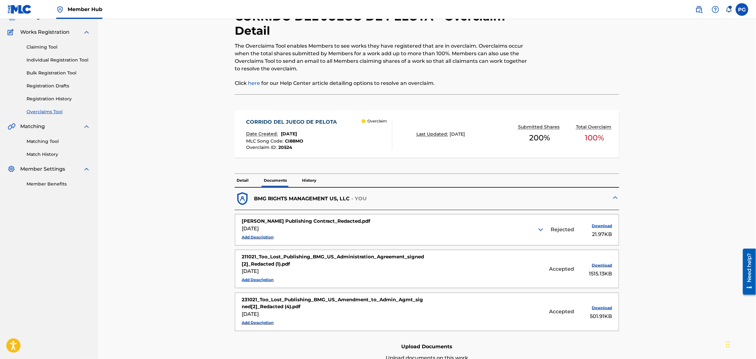
scroll to position [118, 0]
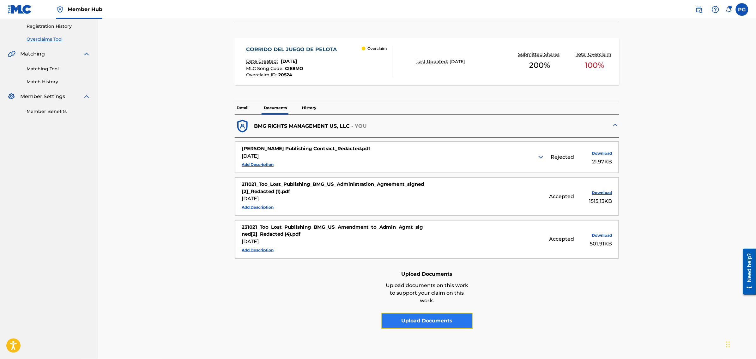
click at [424, 324] on button "Upload Documents" at bounding box center [427, 321] width 92 height 16
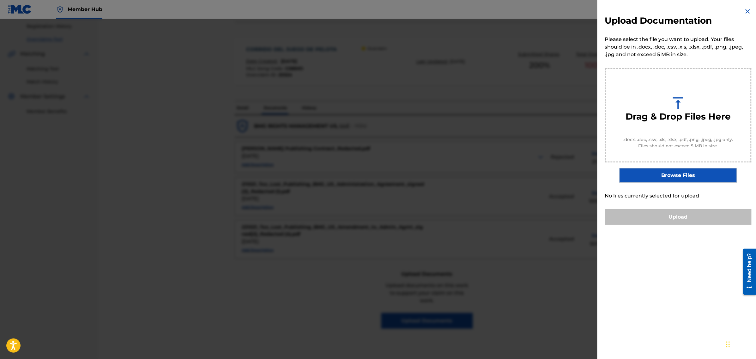
click at [657, 176] on label "Browse Files" at bounding box center [677, 175] width 117 height 15
click at [0, 0] on input "Browse Files" at bounding box center [0, 0] width 0 height 0
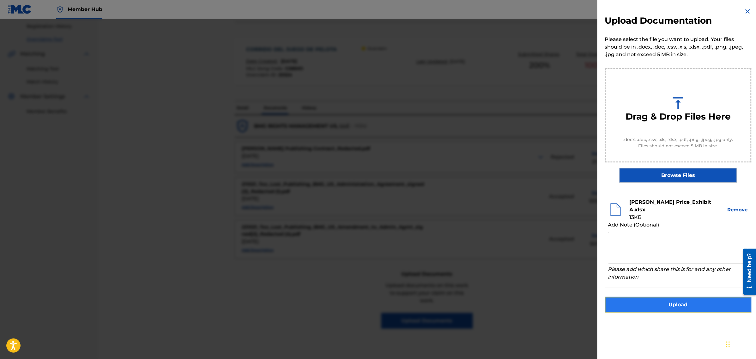
click at [693, 297] on button "Upload" at bounding box center [678, 305] width 147 height 16
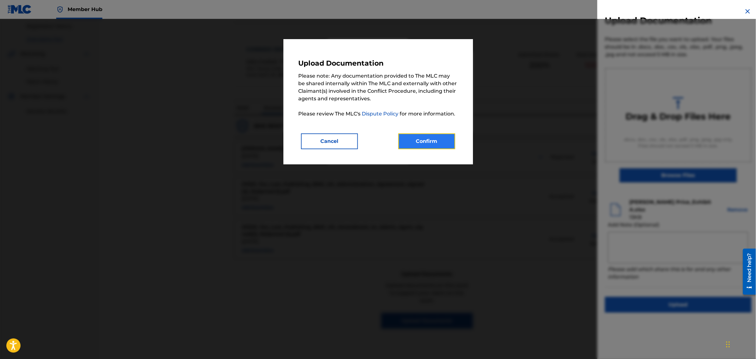
click at [430, 137] on button "Confirm" at bounding box center [426, 142] width 57 height 16
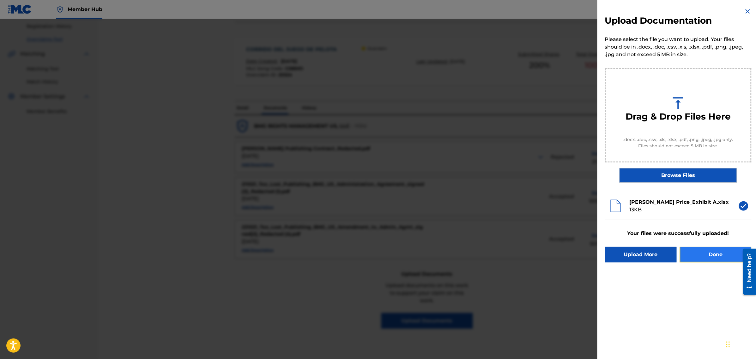
click at [715, 260] on button "Done" at bounding box center [716, 255] width 72 height 16
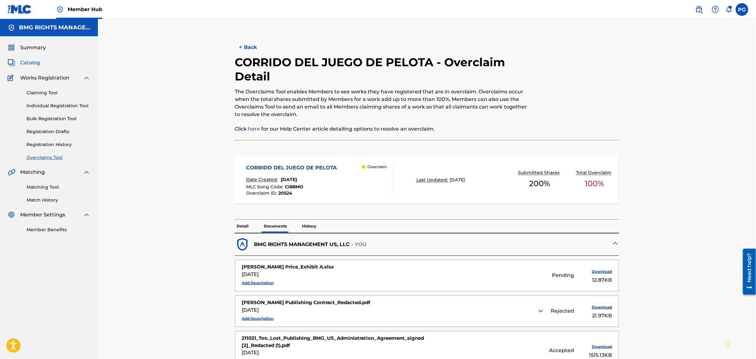
click at [29, 63] on span "Catalog" at bounding box center [30, 63] width 20 height 8
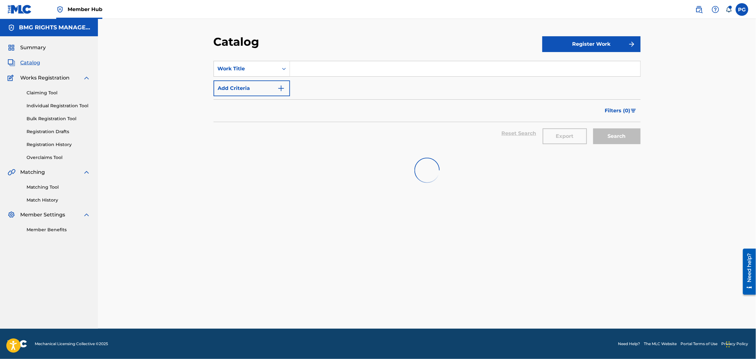
click at [265, 79] on div "SearchWithCriteriaf16e45a1-a91e-4f0d-adbe-b5c10b4695f9 Work Title Add Criteria" at bounding box center [427, 78] width 427 height 35
click at [264, 73] on div "Work Title" at bounding box center [246, 69] width 64 height 12
click at [255, 127] on div "MLC Song Code" at bounding box center [252, 132] width 76 height 16
click at [316, 73] on input "Search Form" at bounding box center [465, 68] width 350 height 15
paste input "CC06A9"
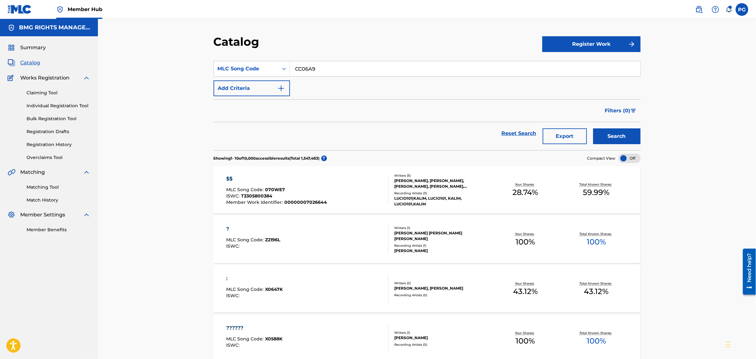
type input "CC06A9"
click at [593, 129] on button "Search" at bounding box center [616, 137] width 47 height 16
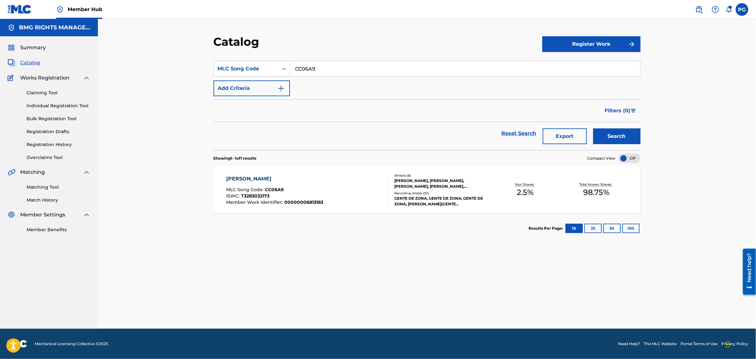
click at [326, 183] on div "[PERSON_NAME] MLC Song Code : CC06A9 ISWC : T3283032173 Member Work Identifier …" at bounding box center [307, 190] width 162 height 30
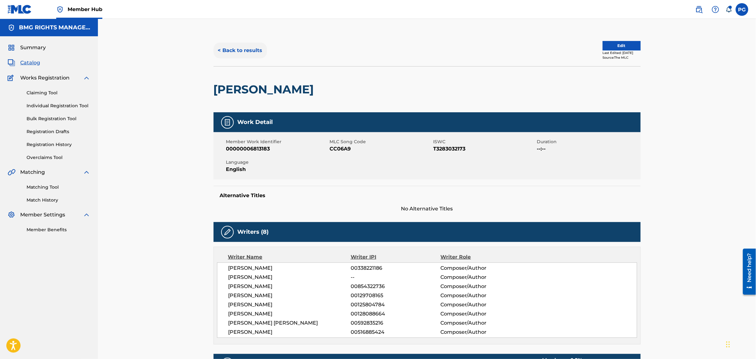
click at [247, 53] on button "< Back to results" at bounding box center [240, 51] width 53 height 16
